Goal: Check status: Check status

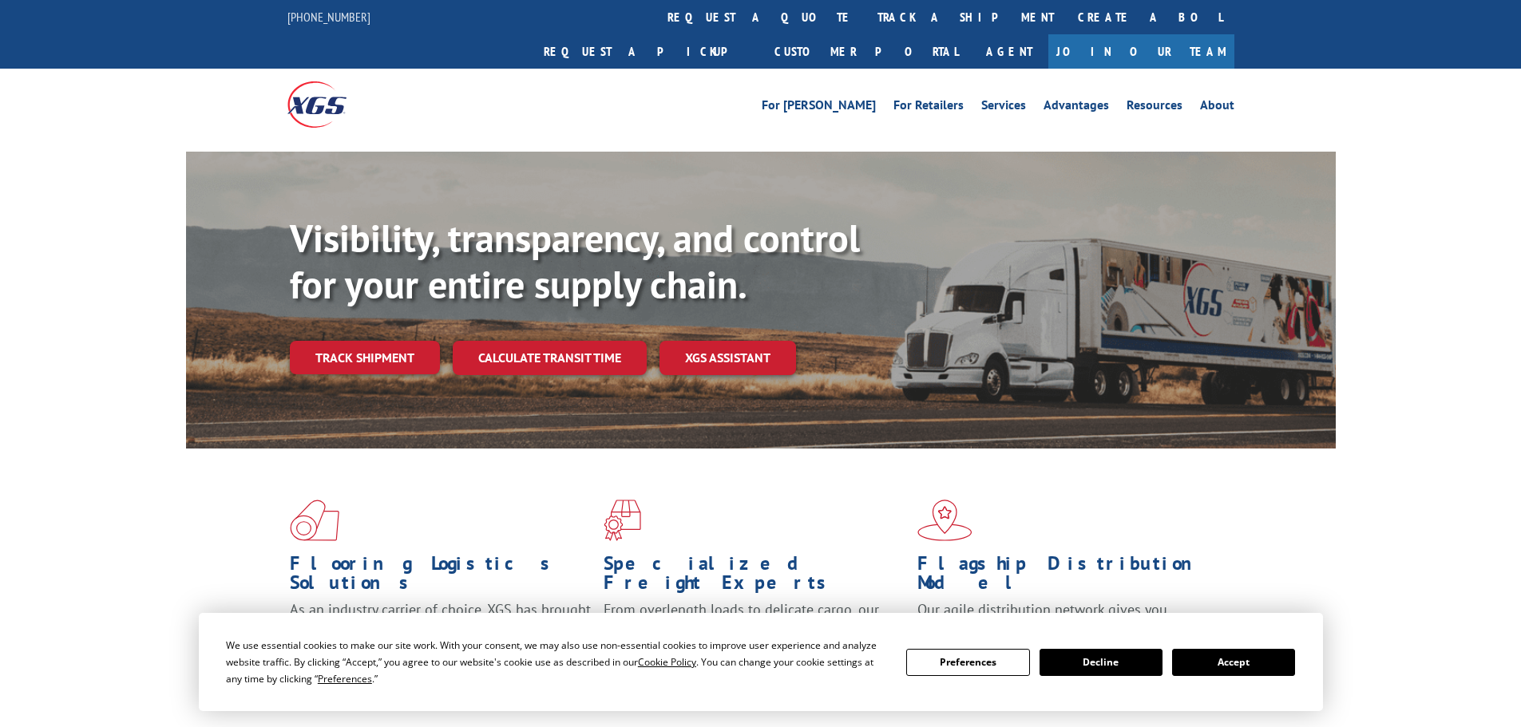
click at [1218, 664] on button "Accept" at bounding box center [1233, 662] width 123 height 27
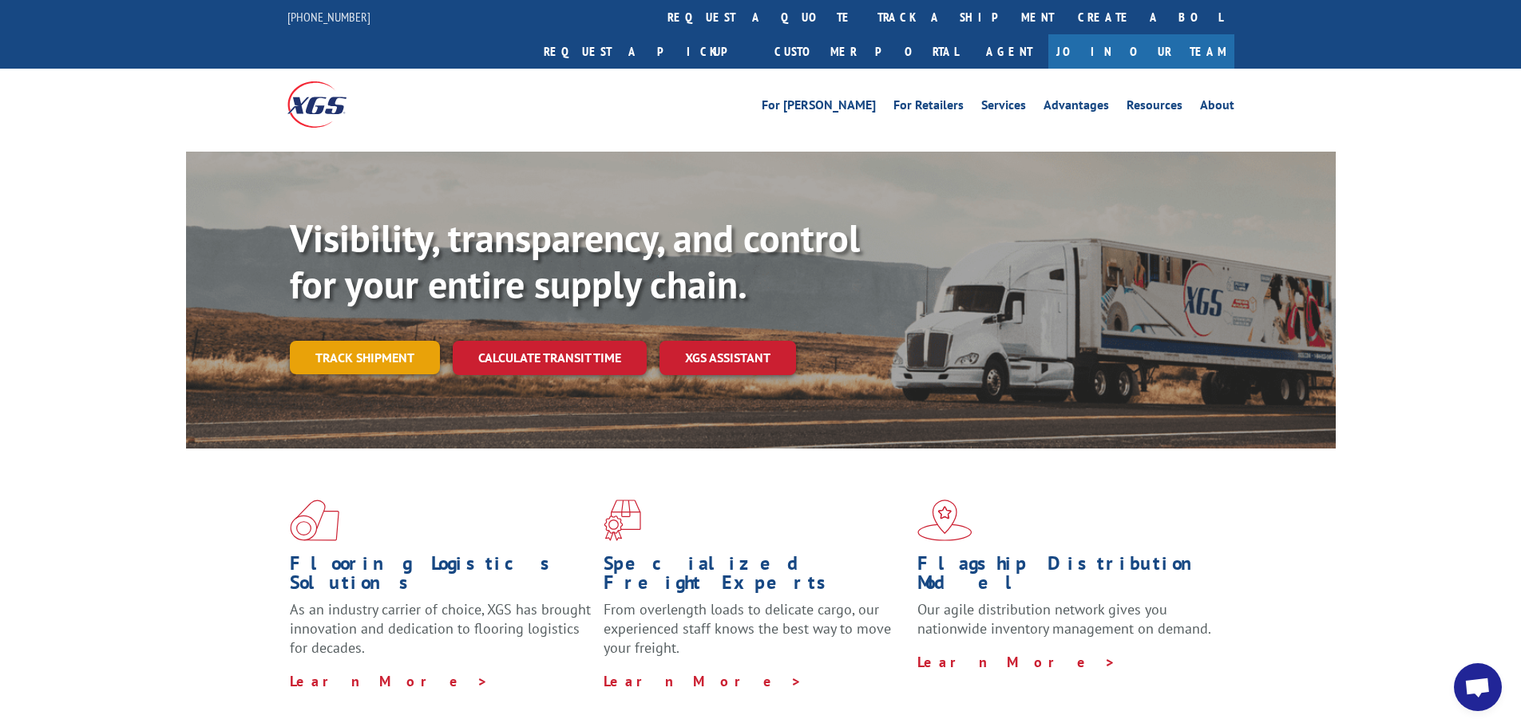
click at [396, 341] on link "Track shipment" at bounding box center [365, 358] width 150 height 34
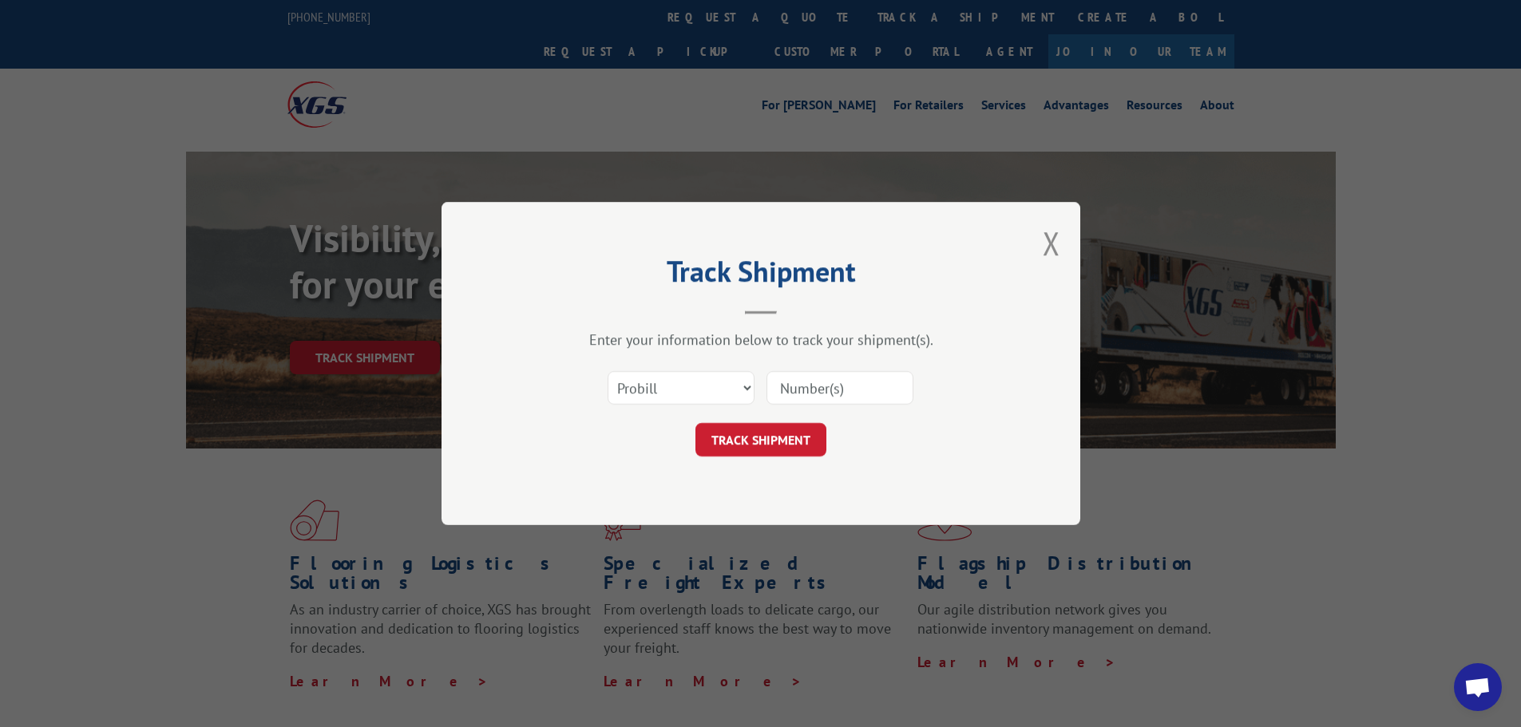
drag, startPoint x: 765, startPoint y: 384, endPoint x: 719, endPoint y: 382, distance: 45.5
click at [753, 384] on div "Select category... Probill BOL PO" at bounding box center [760, 388] width 479 height 53
drag, startPoint x: 719, startPoint y: 382, endPoint x: 711, endPoint y: 401, distance: 20.8
click at [719, 382] on select "Select category... Probill BOL PO" at bounding box center [680, 388] width 147 height 34
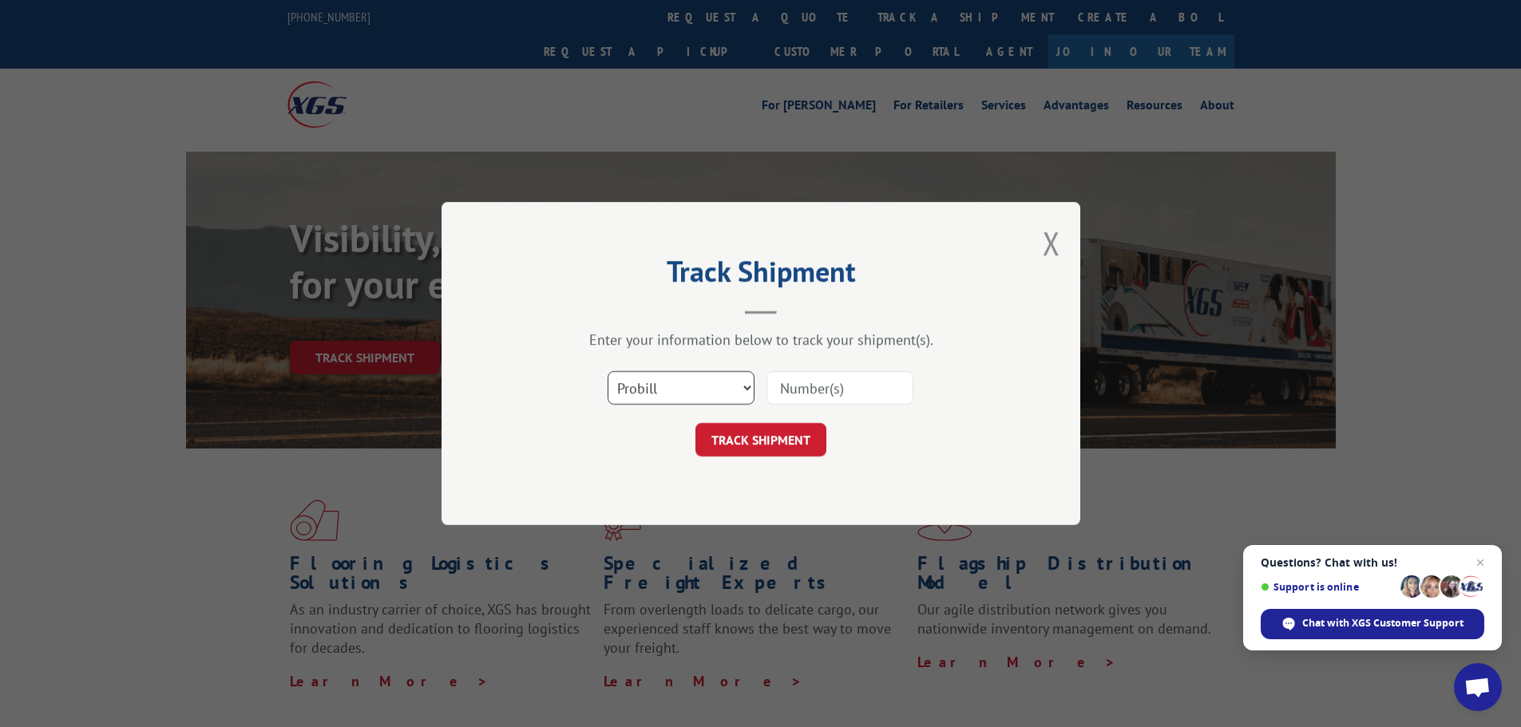
select select "bol"
click at [607, 371] on select "Select category... Probill BOL PO" at bounding box center [680, 388] width 147 height 34
click at [826, 386] on input at bounding box center [839, 388] width 147 height 34
paste input "6872195"
type input "6872195"
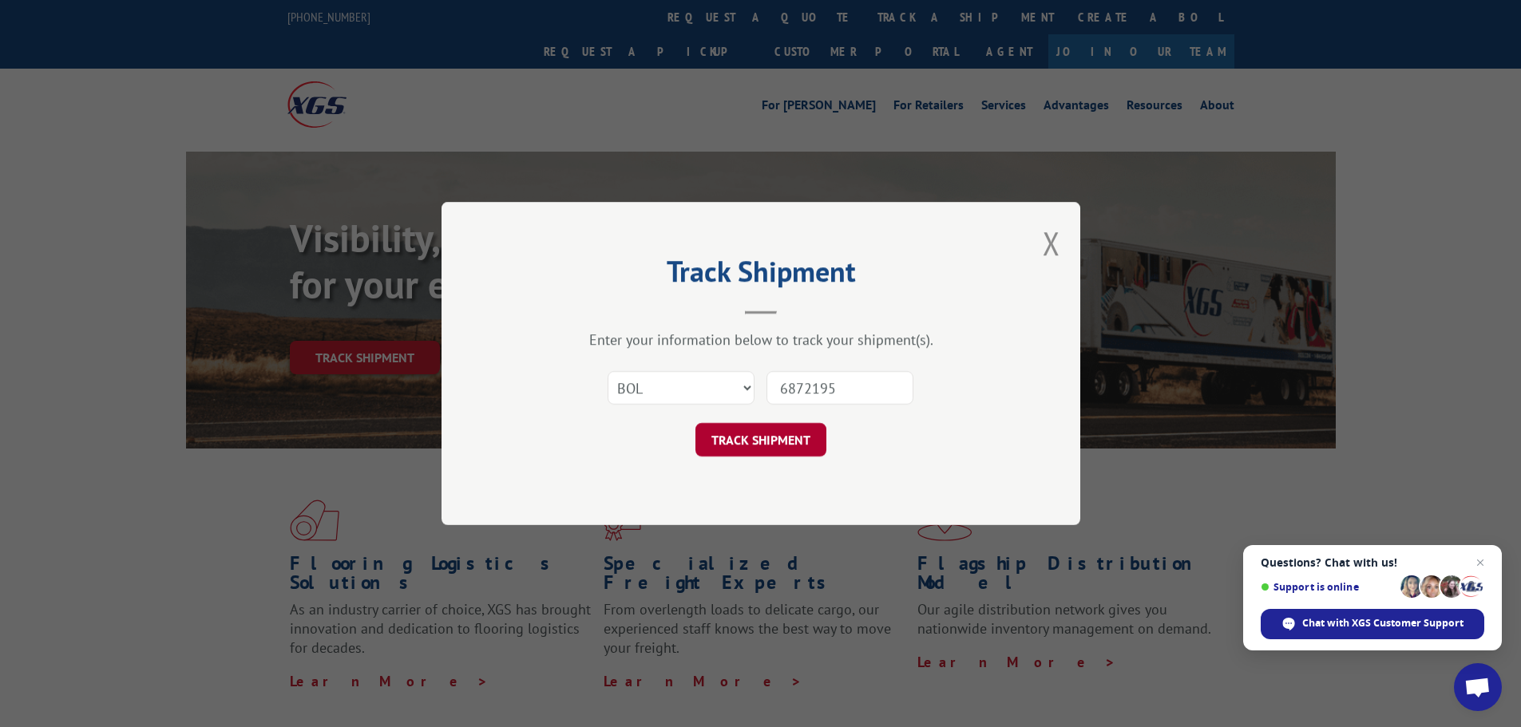
click at [794, 433] on button "TRACK SHIPMENT" at bounding box center [760, 440] width 131 height 34
